Goal: Task Accomplishment & Management: Use online tool/utility

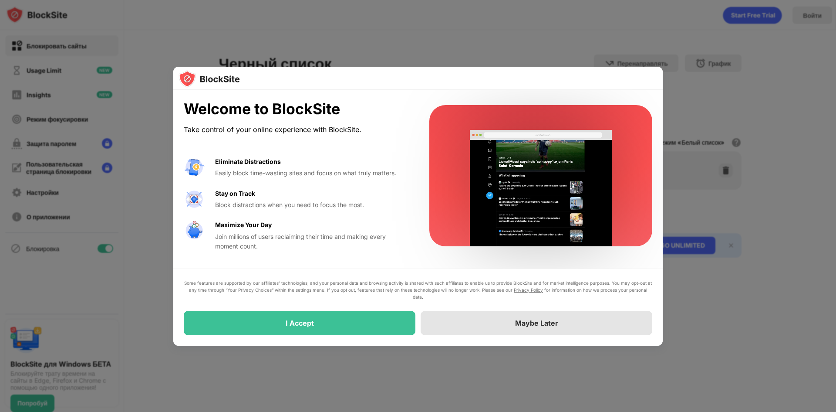
click at [502, 321] on div "Maybe Later" at bounding box center [537, 323] width 232 height 24
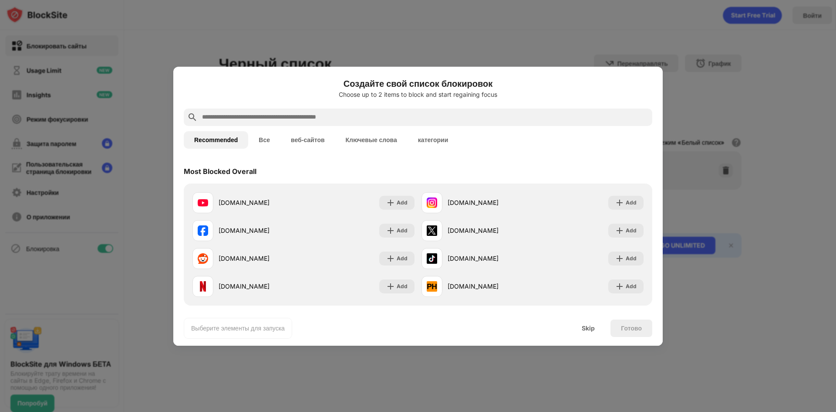
click at [259, 116] on input "text" at bounding box center [425, 117] width 448 height 10
paste input "**********"
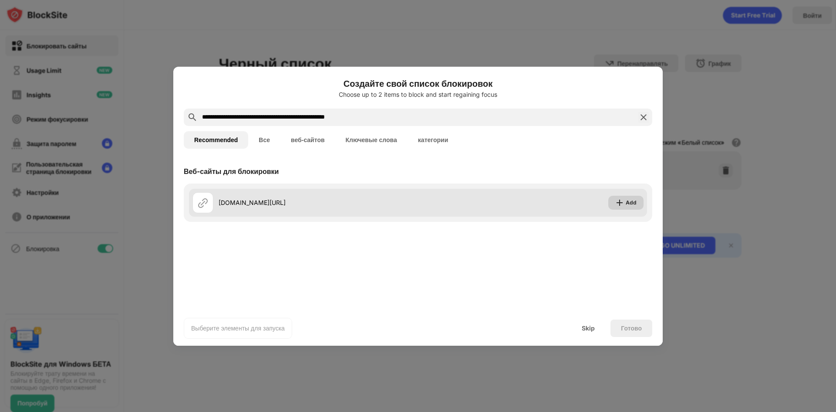
type input "**********"
click at [617, 201] on img at bounding box center [619, 202] width 9 height 9
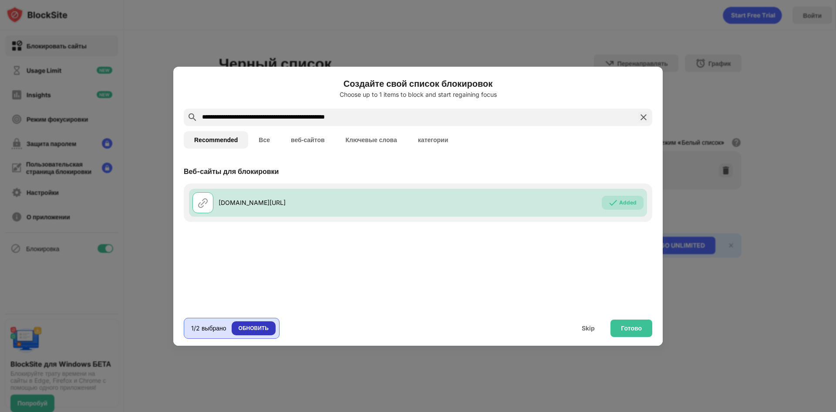
click at [253, 325] on div "ОБНОВИТЬ" at bounding box center [254, 328] width 30 height 9
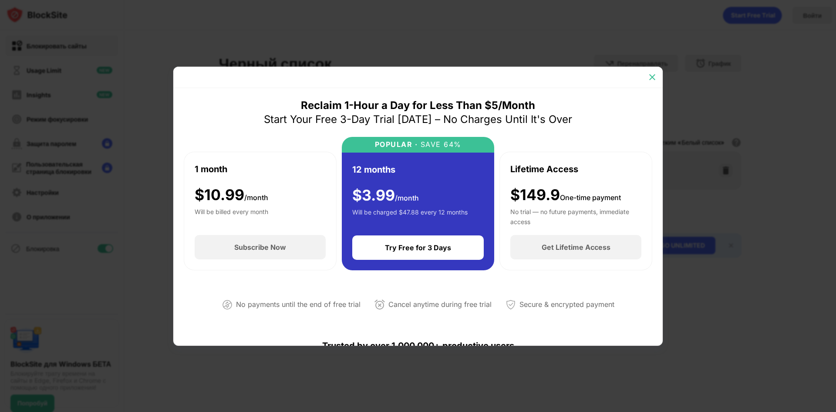
click at [655, 76] on img at bounding box center [652, 77] width 9 height 9
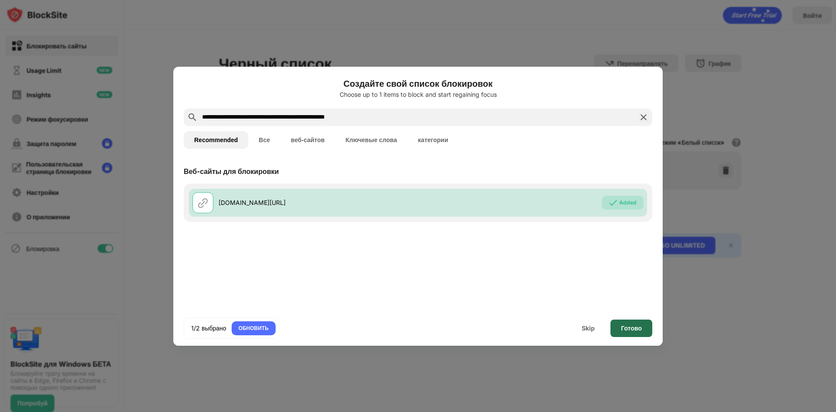
click at [634, 325] on div "Готово" at bounding box center [631, 327] width 21 height 7
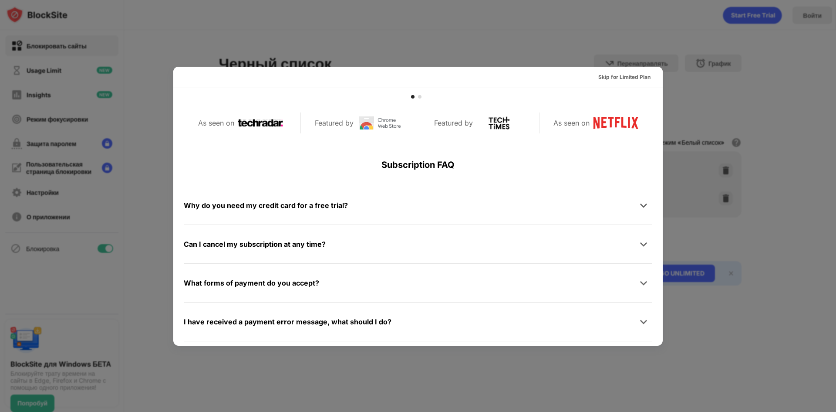
scroll to position [294, 0]
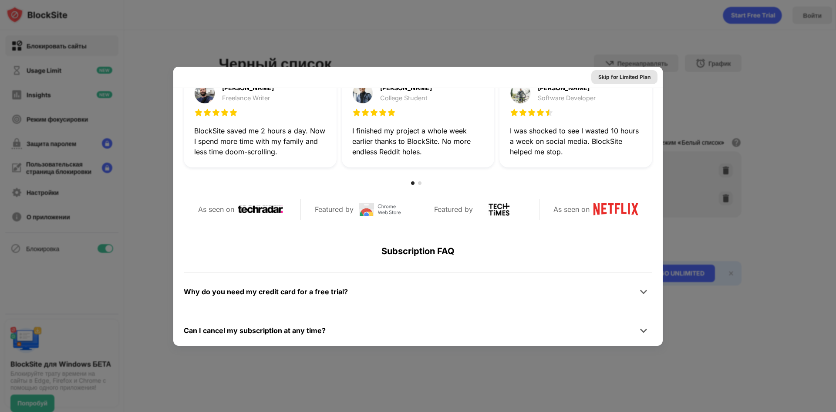
click at [617, 78] on div "Skip for Limited Plan" at bounding box center [624, 77] width 52 height 9
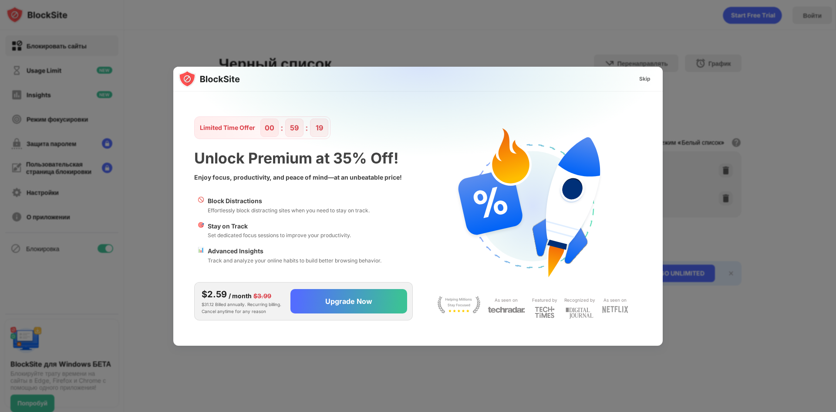
scroll to position [0, 0]
click at [643, 78] on div "Skip" at bounding box center [644, 78] width 11 height 9
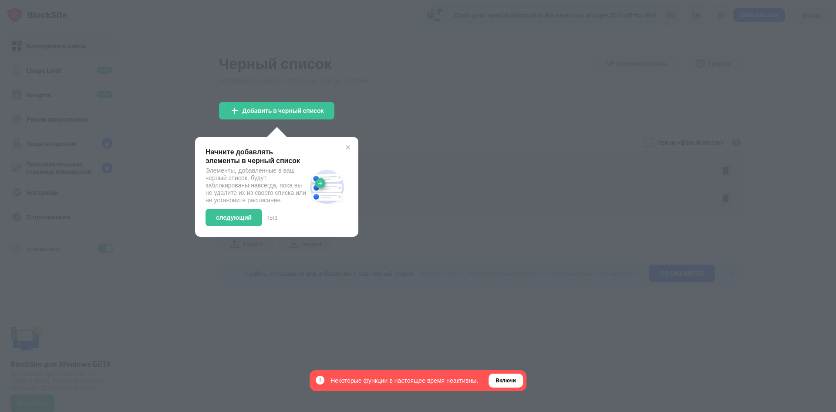
click at [408, 96] on div at bounding box center [418, 206] width 836 height 412
click at [347, 145] on img at bounding box center [347, 147] width 7 height 7
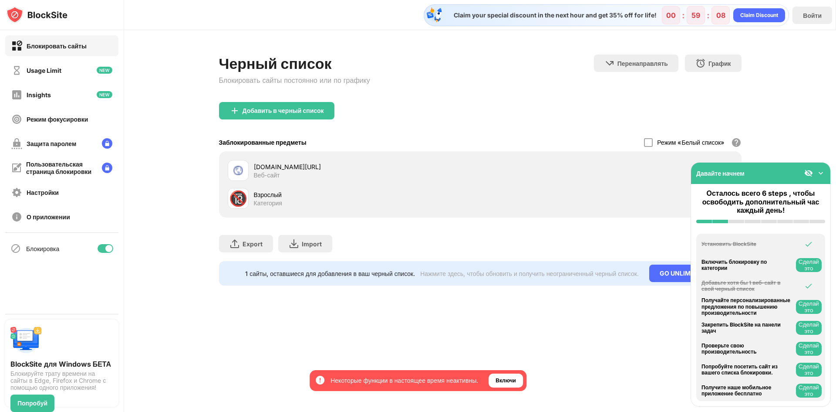
click at [821, 171] on img at bounding box center [821, 173] width 9 height 9
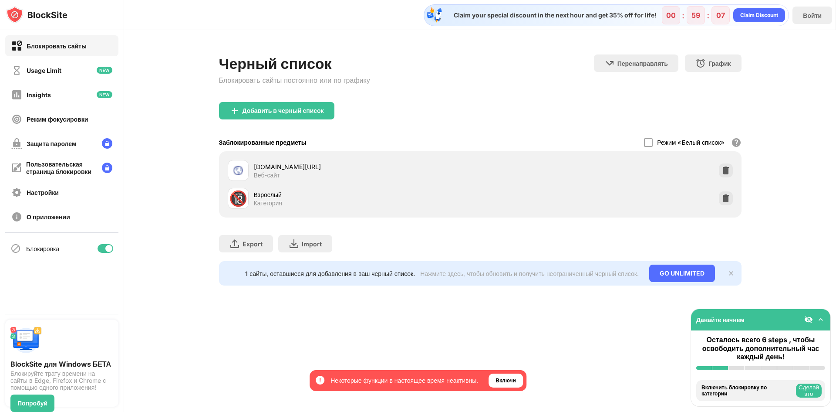
click at [820, 316] on img at bounding box center [821, 319] width 9 height 9
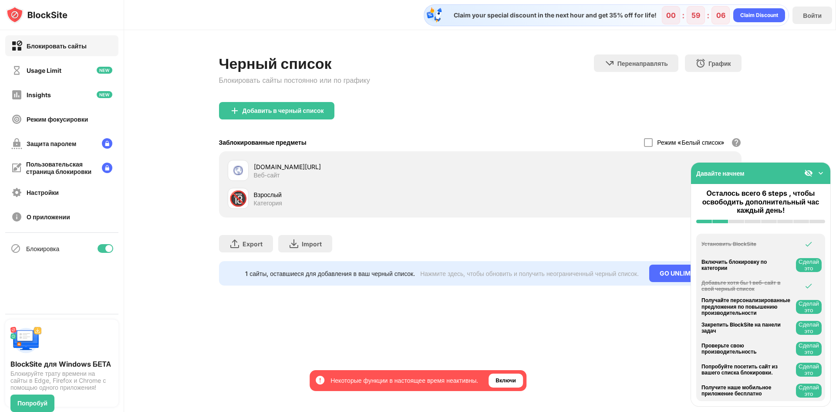
click at [820, 173] on img at bounding box center [821, 173] width 9 height 9
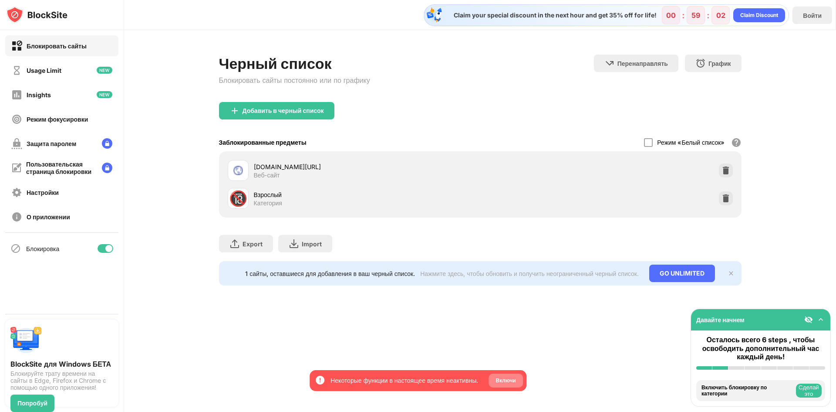
click at [505, 377] on div "Включи" at bounding box center [506, 380] width 20 height 9
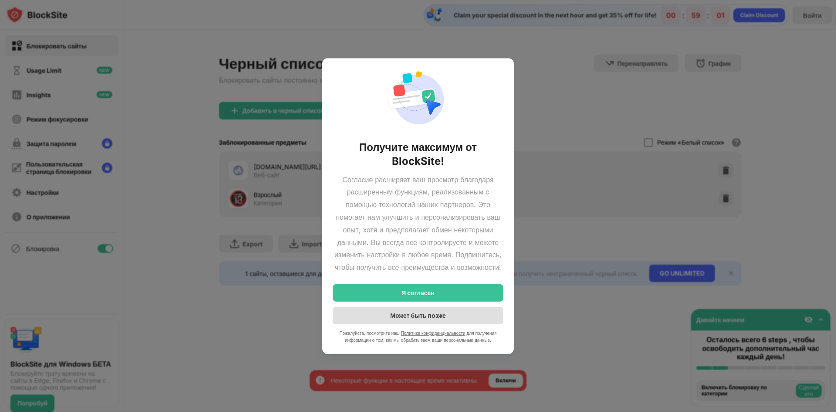
click at [410, 319] on div "Может быть позже" at bounding box center [417, 314] width 55 height 7
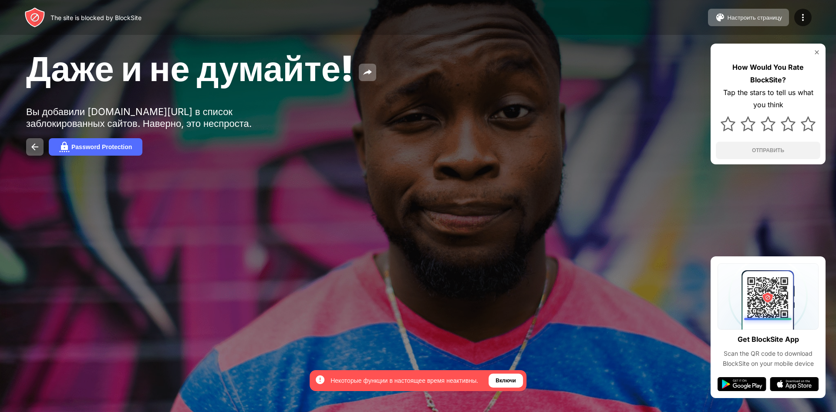
click at [816, 51] on img at bounding box center [817, 52] width 7 height 7
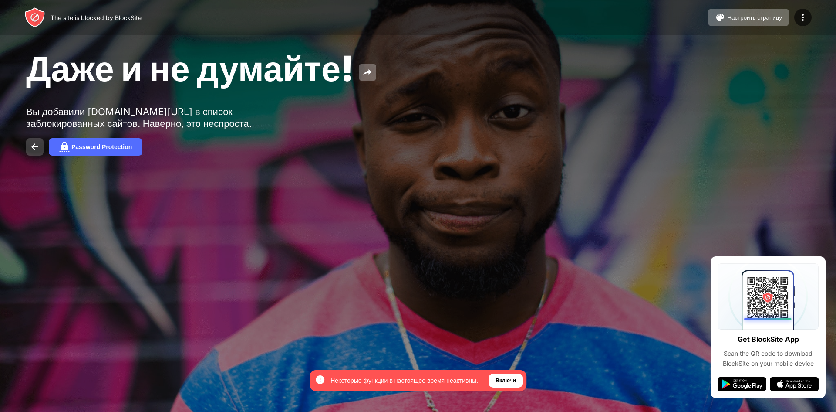
click at [31, 152] on img at bounding box center [35, 147] width 10 height 10
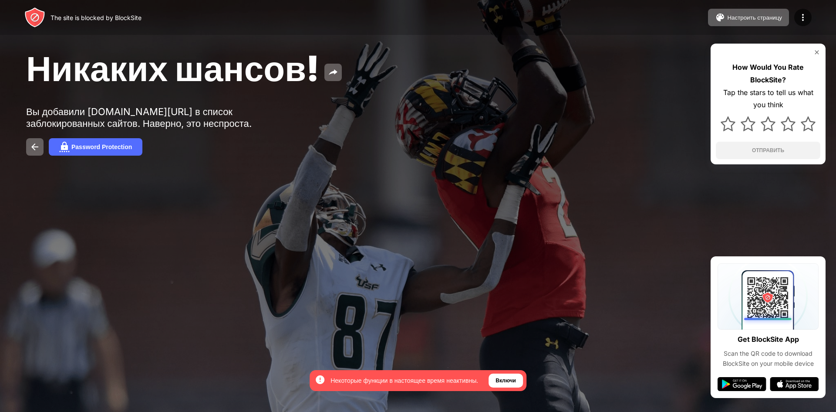
click at [818, 54] on img at bounding box center [817, 52] width 7 height 7
